Goal: Find specific page/section: Find specific page/section

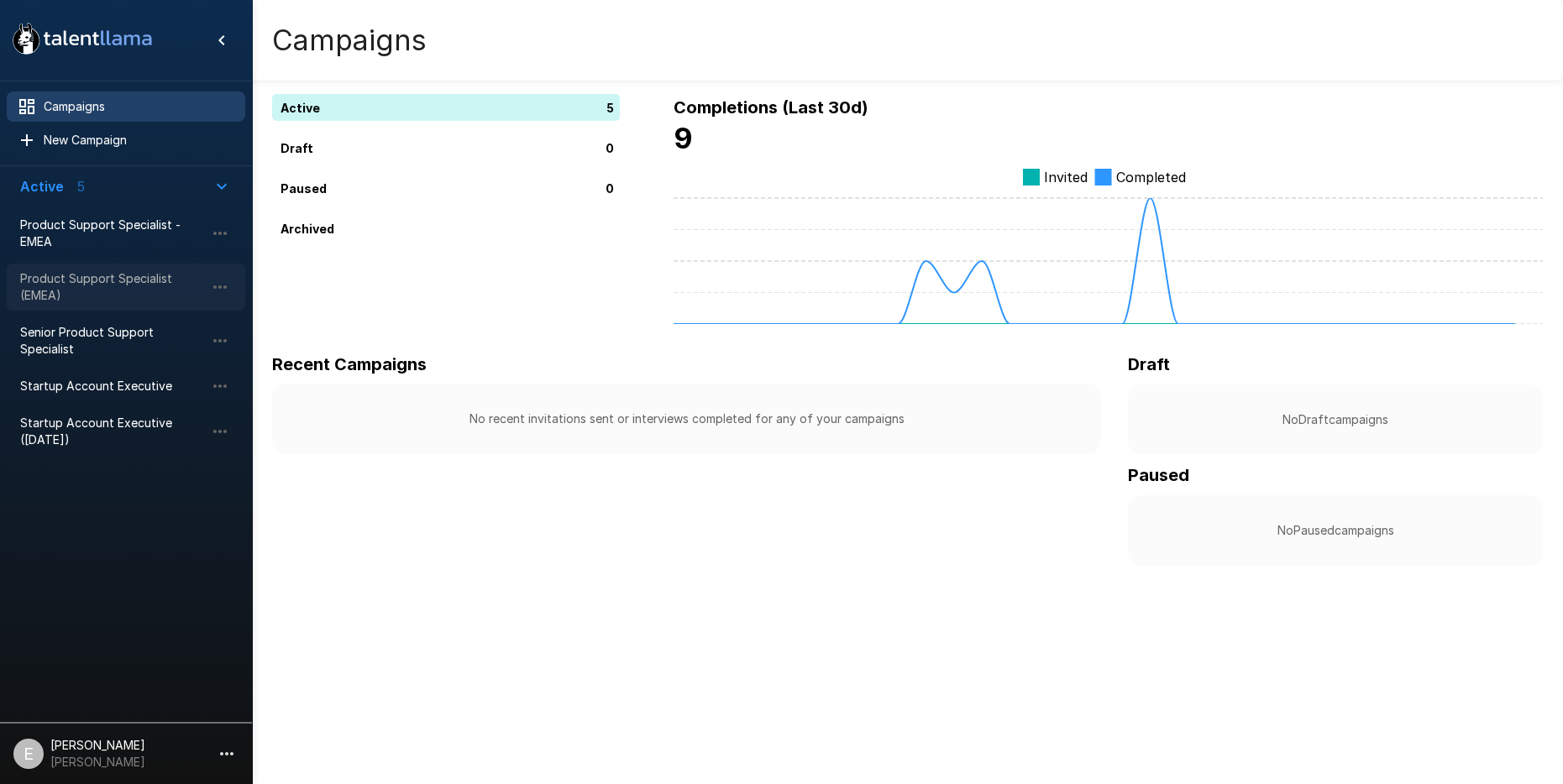
click at [95, 275] on span "Product Support Specialist (EMEA)" at bounding box center [112, 287] width 185 height 34
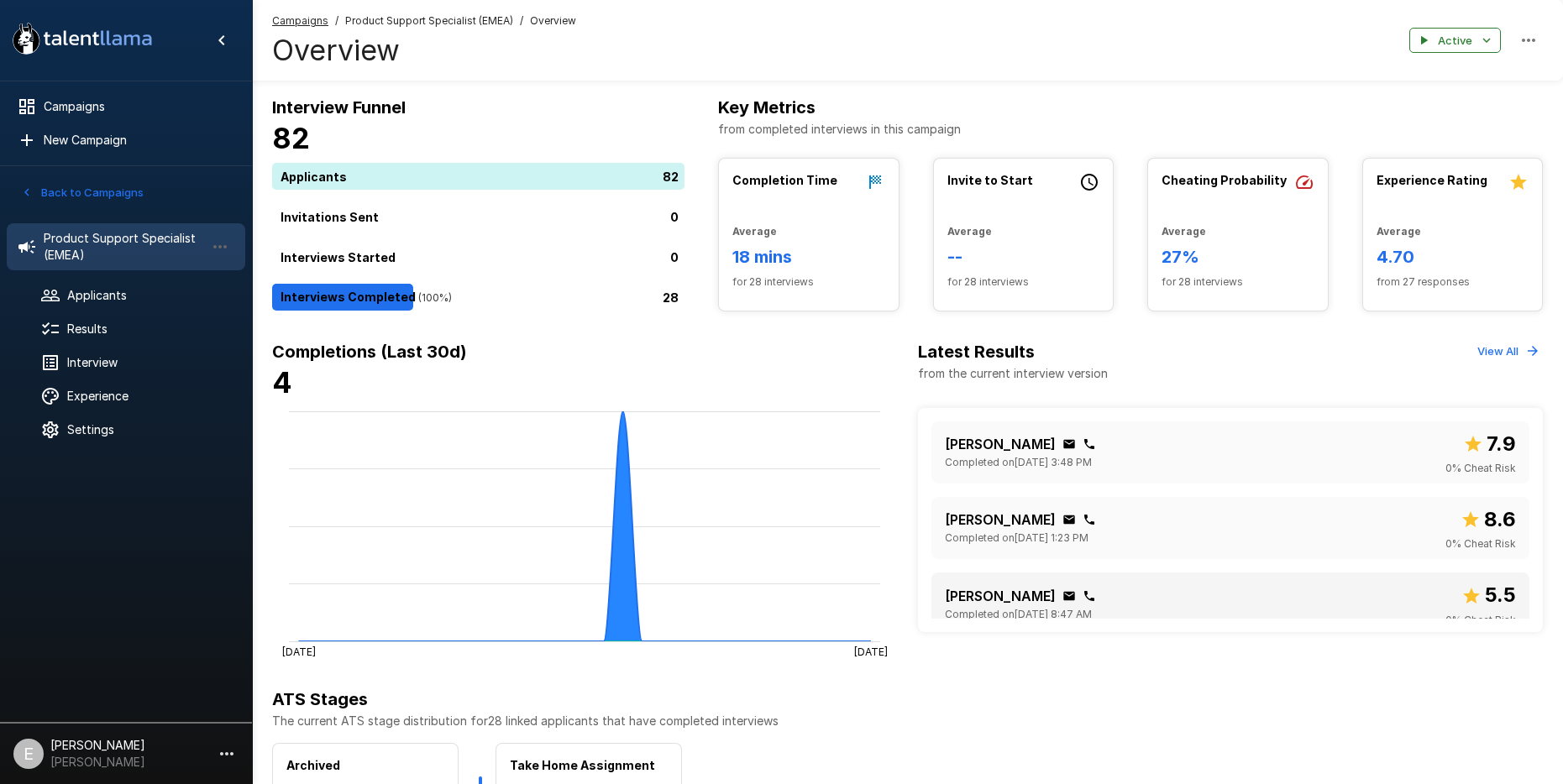
click at [1092, 597] on div "[PERSON_NAME]" at bounding box center [1020, 595] width 151 height 20
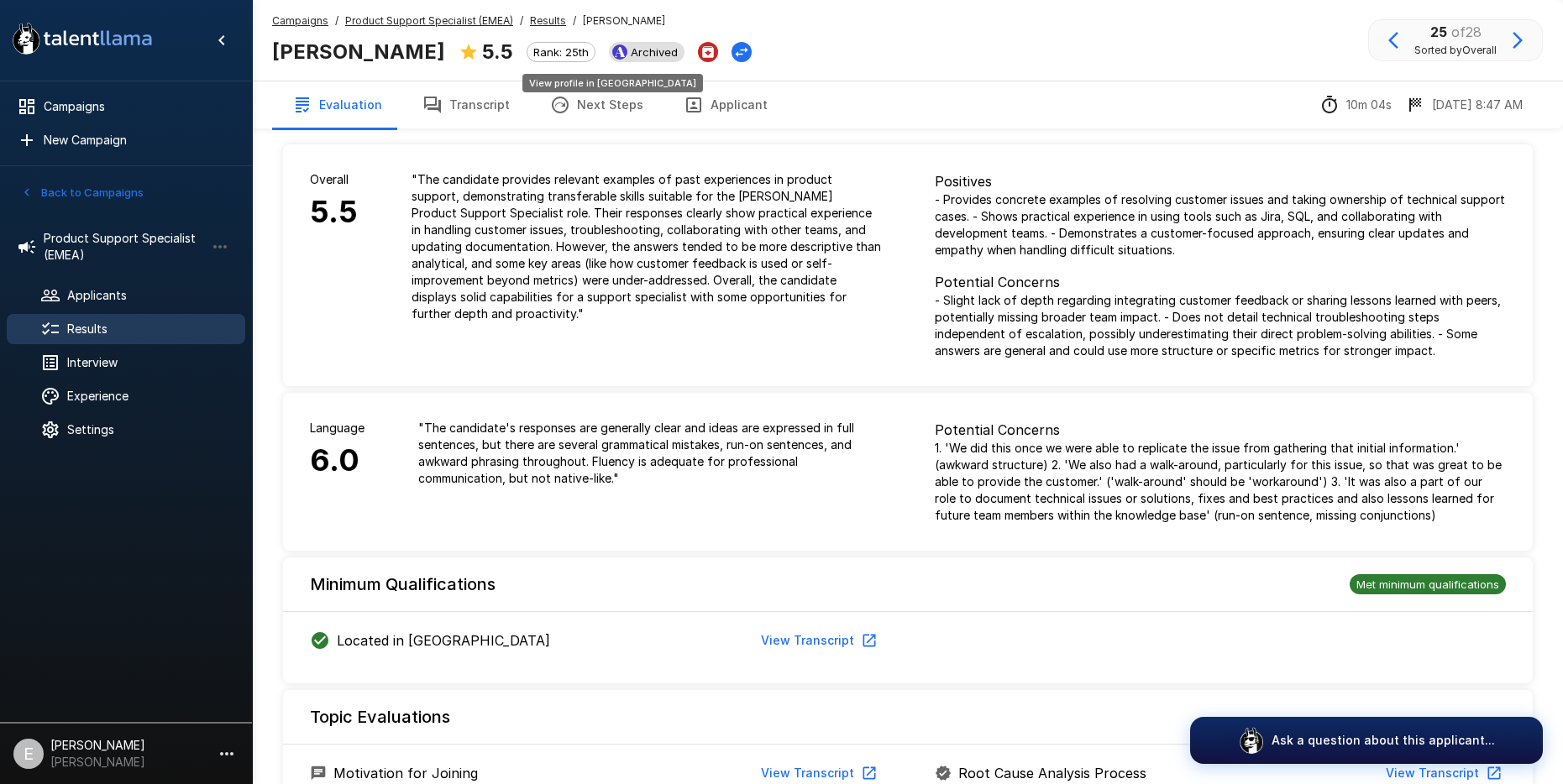
click at [624, 51] on span "Archived" at bounding box center [654, 52] width 61 height 14
